Goal: Transaction & Acquisition: Purchase product/service

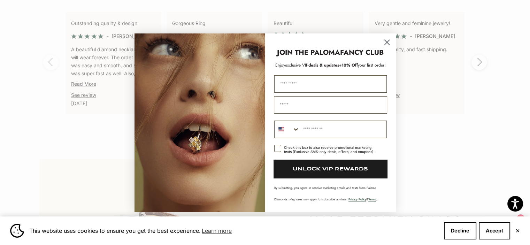
scroll to position [1437, 0]
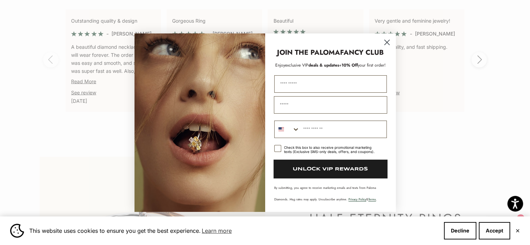
click at [386, 44] on circle "Close dialog" at bounding box center [386, 41] width 11 height 11
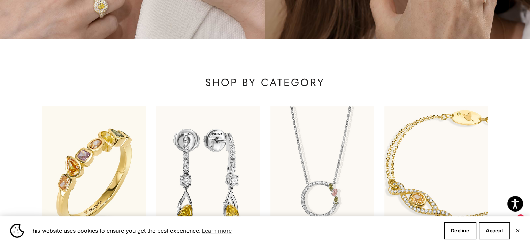
scroll to position [0, 0]
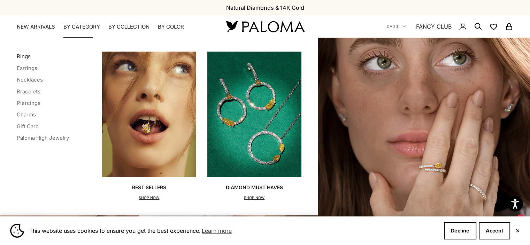
click at [25, 57] on link "Rings" at bounding box center [24, 56] width 14 height 7
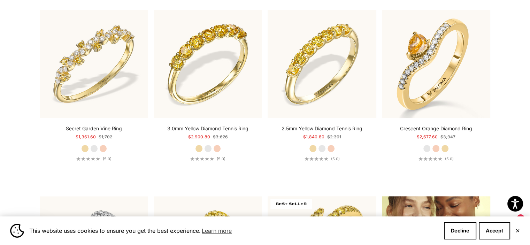
scroll to position [756, 0]
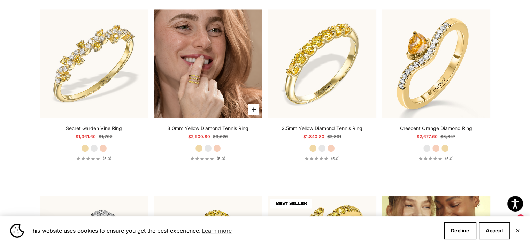
click at [208, 61] on img at bounding box center [208, 63] width 108 height 108
